Goal: Task Accomplishment & Management: Manage account settings

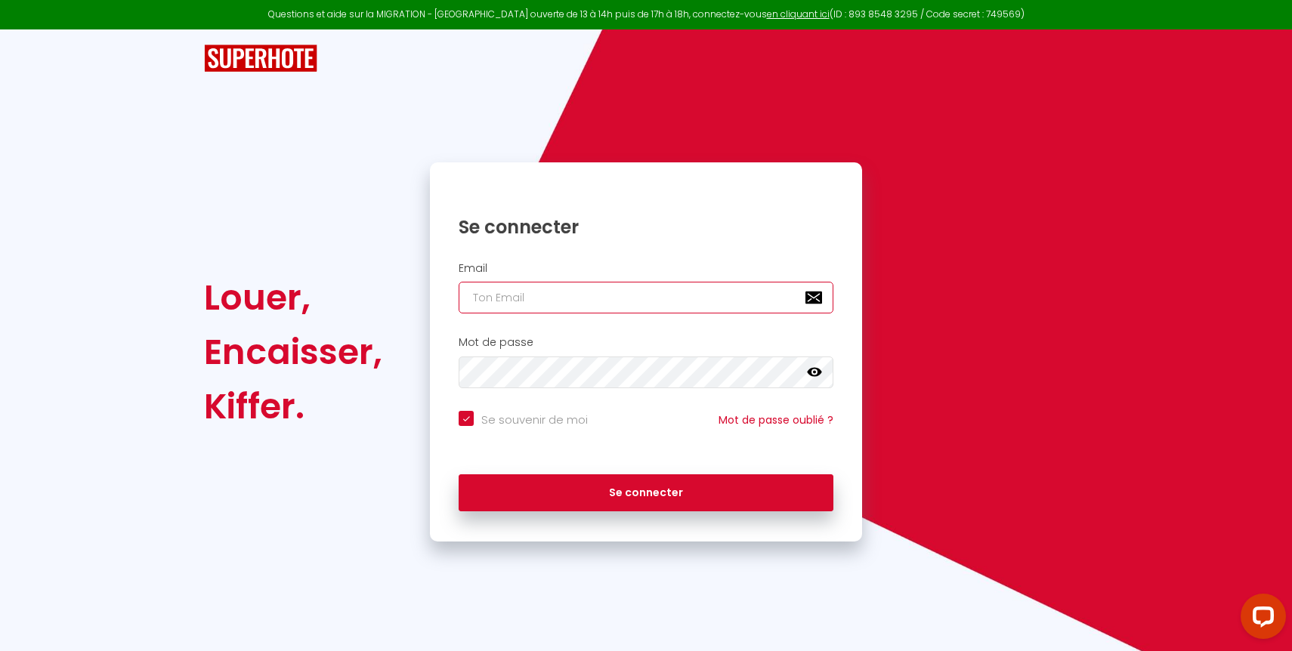
click at [511, 298] on input "email" at bounding box center [645, 298] width 375 height 32
type input "[EMAIL_ADDRESS][DOMAIN_NAME]"
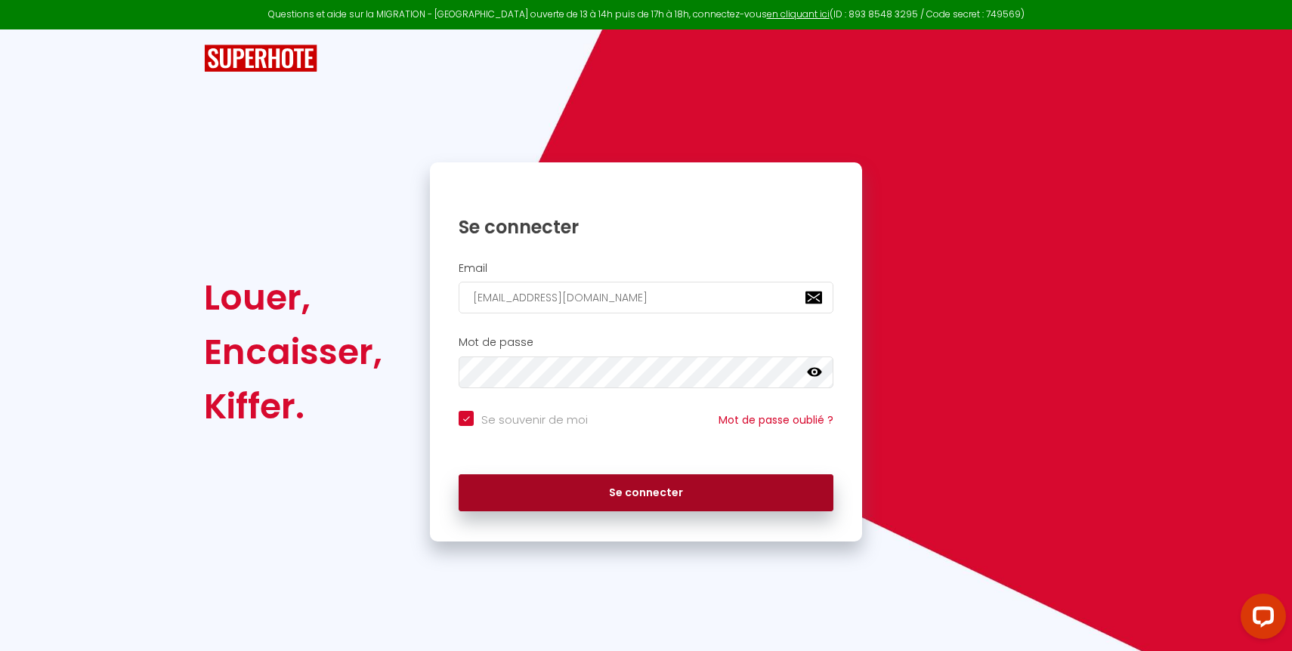
click at [596, 483] on button "Se connecter" at bounding box center [645, 493] width 375 height 38
checkbox input "true"
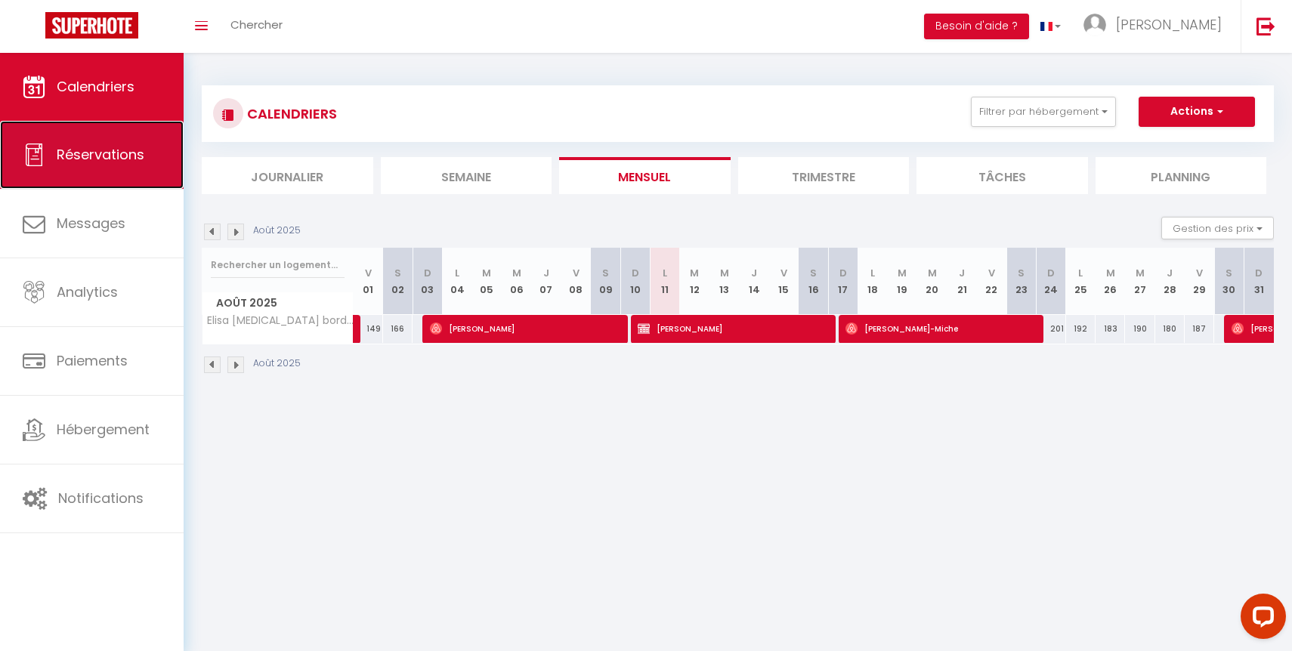
click at [119, 160] on span "Réservations" at bounding box center [101, 154] width 88 height 19
select select "not_cancelled"
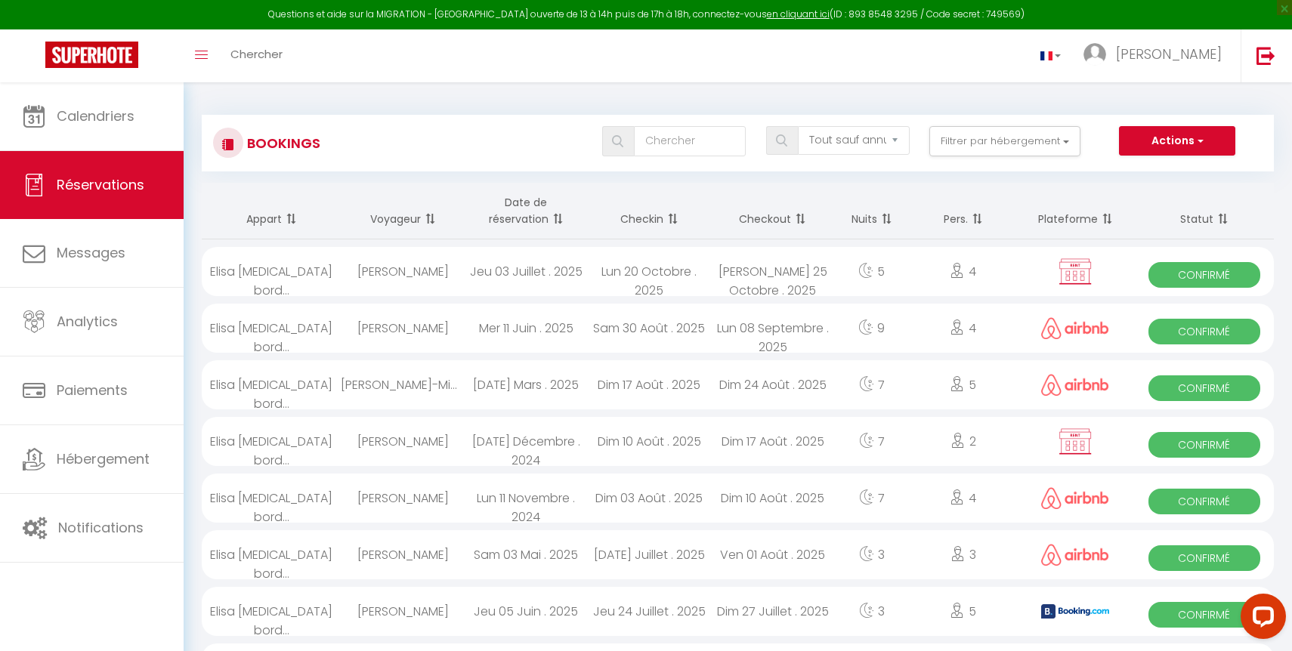
click at [526, 207] on th "Date de réservation" at bounding box center [526, 211] width 123 height 57
